Goal: Task Accomplishment & Management: Manage account settings

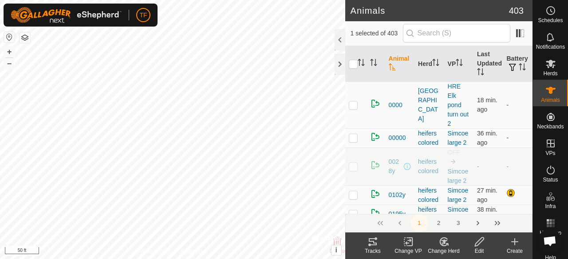
click at [443, 243] on icon at bounding box center [444, 242] width 6 height 4
click at [442, 244] on icon at bounding box center [442, 244] width 2 height 3
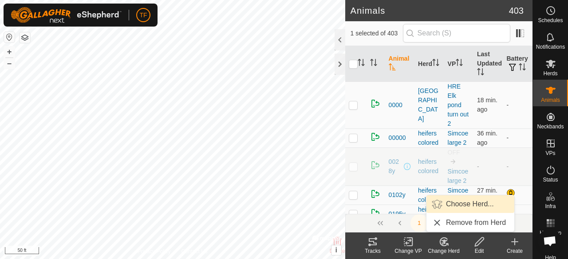
click at [460, 203] on link "Choose Herd..." at bounding box center [470, 205] width 88 height 18
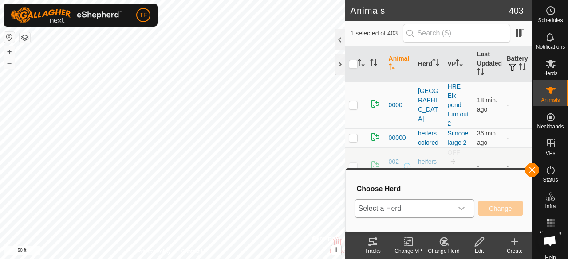
click at [462, 204] on div "dropdown trigger" at bounding box center [461, 209] width 18 height 18
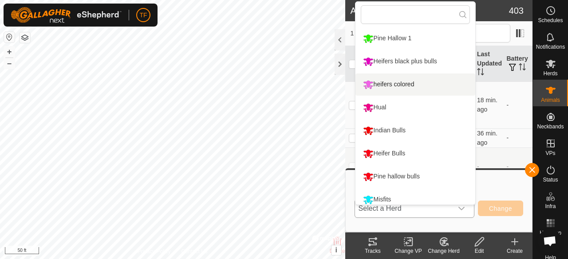
click at [377, 100] on div "Hual" at bounding box center [375, 107] width 28 height 15
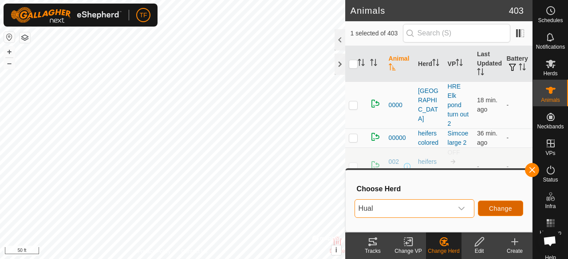
click at [488, 207] on button "Change" at bounding box center [500, 209] width 45 height 16
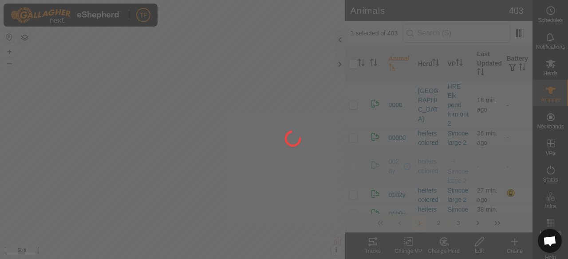
checkbox input "false"
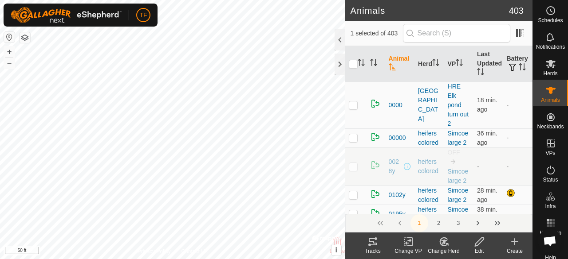
click at [444, 244] on icon at bounding box center [443, 242] width 11 height 11
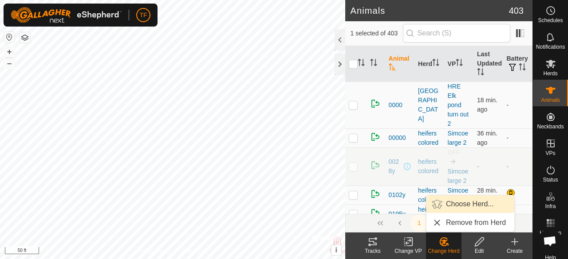
click at [450, 205] on link "Choose Herd..." at bounding box center [470, 205] width 88 height 18
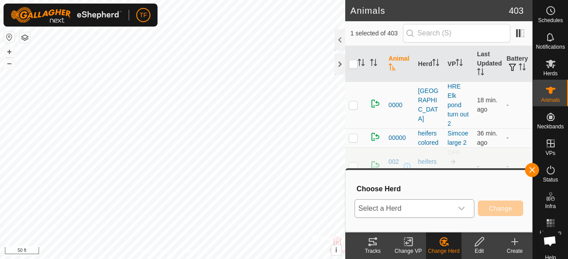
click at [452, 206] on span "Select a Herd" at bounding box center [404, 209] width 98 height 18
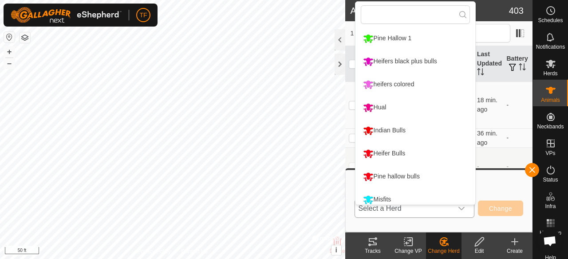
scroll to position [6, 0]
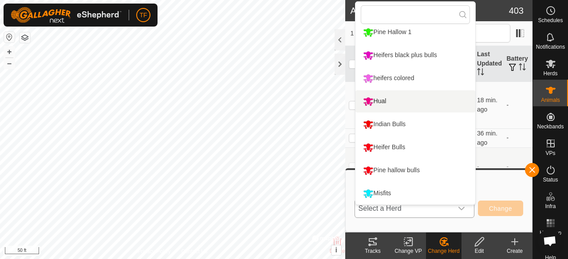
click at [389, 101] on li "Hual" at bounding box center [415, 101] width 120 height 22
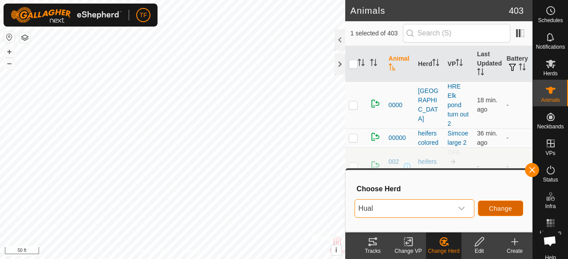
click at [497, 210] on span "Change" at bounding box center [500, 208] width 23 height 7
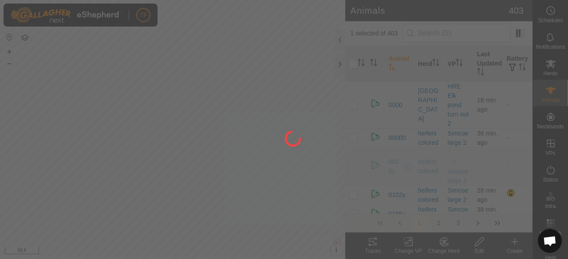
checkbox input "false"
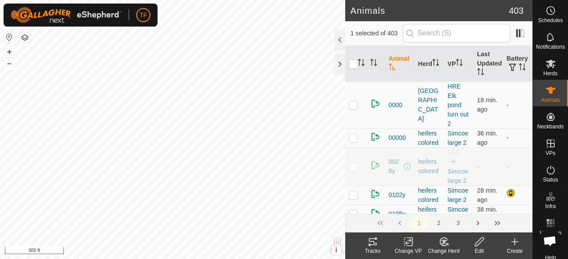
click at [444, 246] on icon at bounding box center [443, 242] width 8 height 8
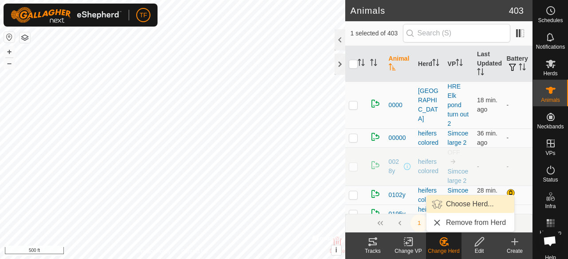
click at [469, 205] on link "Choose Herd..." at bounding box center [470, 205] width 88 height 18
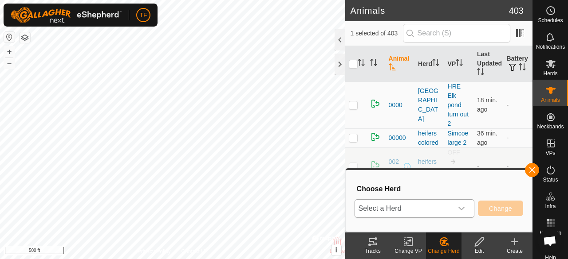
click at [462, 213] on div "dropdown trigger" at bounding box center [461, 209] width 18 height 18
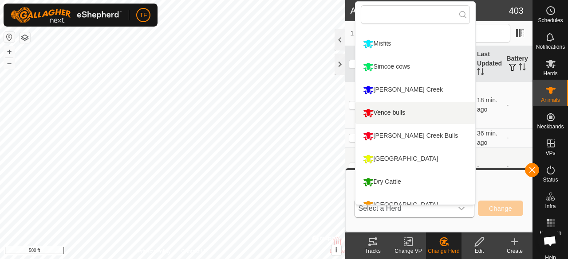
scroll to position [191, 0]
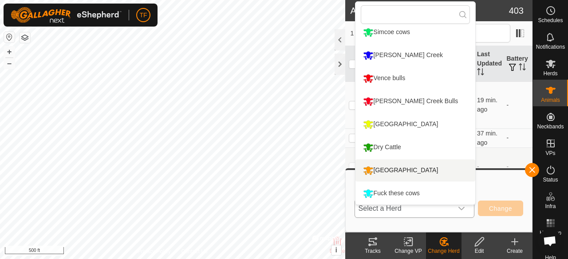
click at [403, 169] on li "[GEOGRAPHIC_DATA]" at bounding box center [415, 171] width 120 height 22
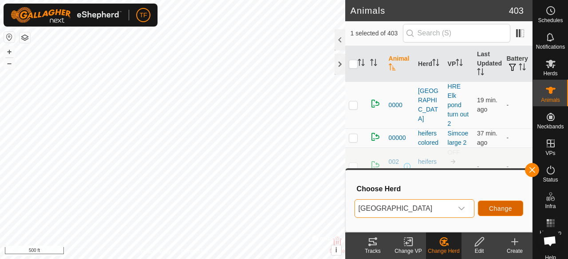
click at [489, 208] on span "Change" at bounding box center [500, 208] width 23 height 7
